Goal: Information Seeking & Learning: Check status

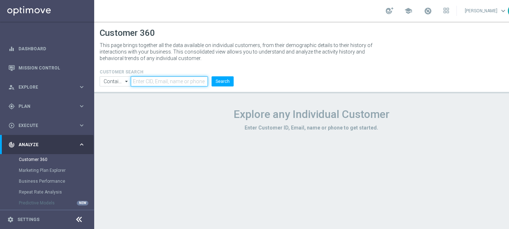
click at [177, 86] on input "text" at bounding box center [169, 81] width 77 height 10
paste input "2842037"
type input "2842037"
click at [222, 83] on button "Search" at bounding box center [223, 81] width 22 height 10
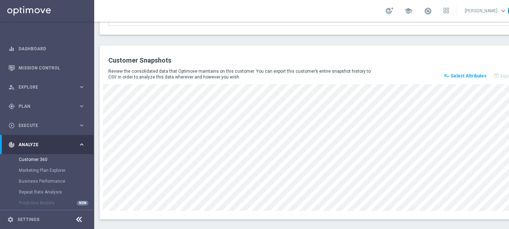
scroll to position [1022, 0]
drag, startPoint x: 331, startPoint y: 206, endPoint x: 327, endPoint y: 206, distance: 4.0
click at [327, 206] on div "Customer Snapshots Review the consolidated data that Optimove maintains on this…" at bounding box center [312, 132] width 424 height 174
